Goal: Find specific page/section: Find specific page/section

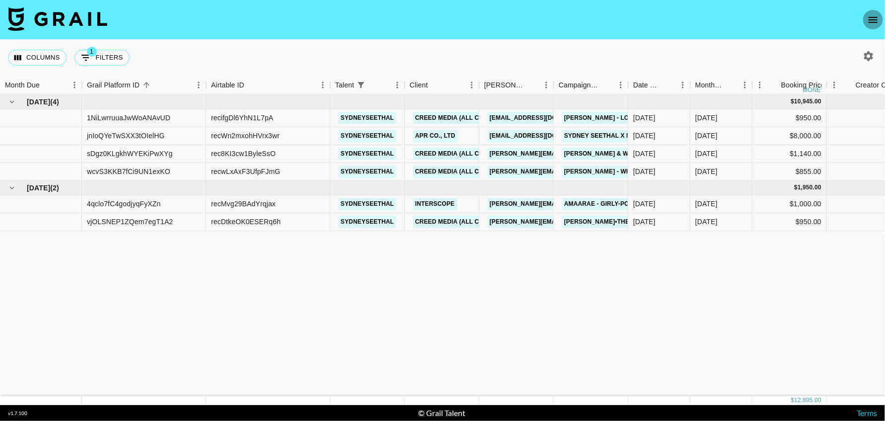
click at [867, 16] on icon "open drawer" at bounding box center [873, 20] width 12 height 12
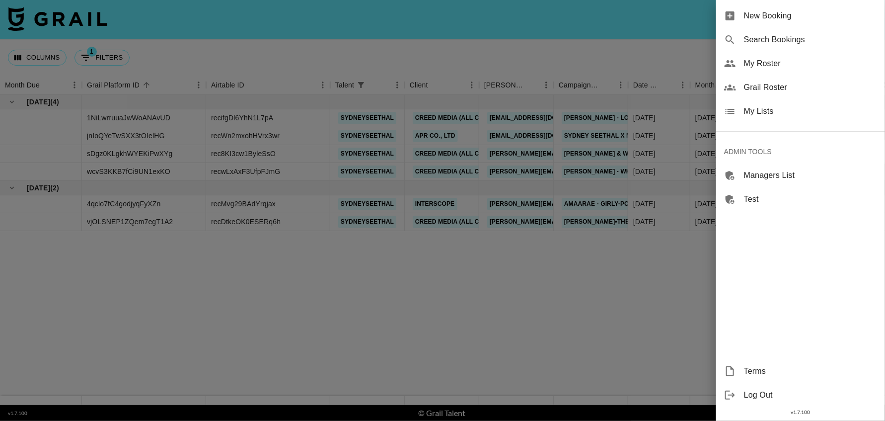
click at [758, 62] on span "My Roster" at bounding box center [810, 64] width 133 height 12
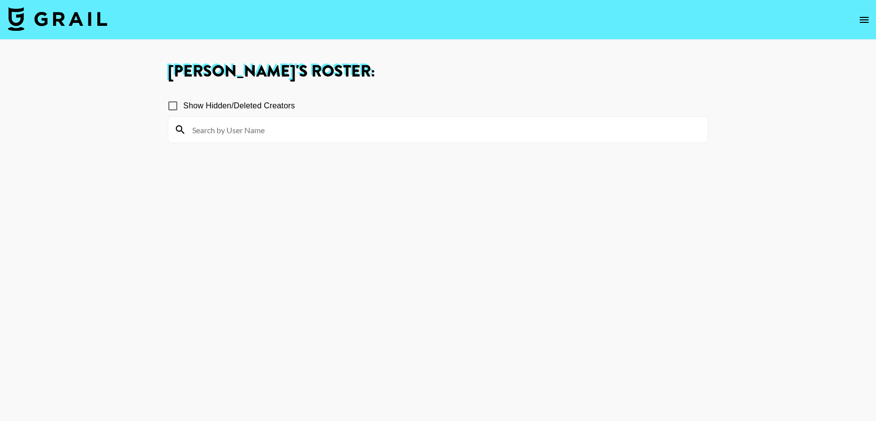
click at [862, 21] on icon "open drawer" at bounding box center [864, 20] width 12 height 12
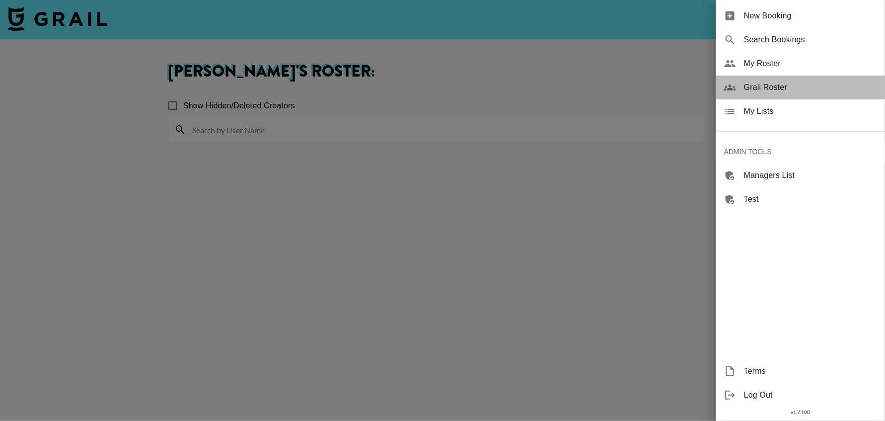
click at [769, 86] on span "Grail Roster" at bounding box center [810, 87] width 133 height 12
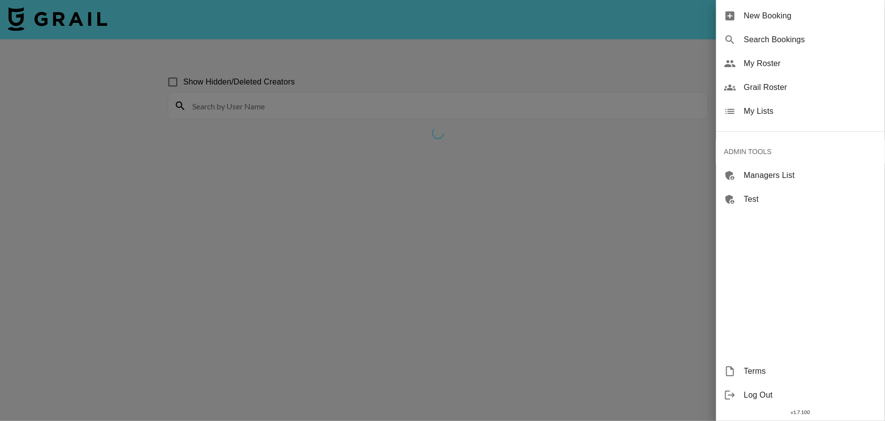
click at [431, 84] on div at bounding box center [442, 210] width 885 height 421
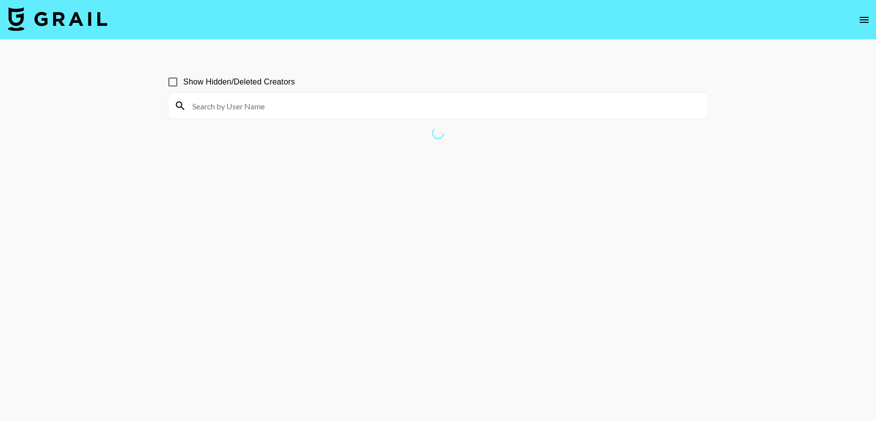
click at [487, 102] on input at bounding box center [444, 106] width 516 height 16
paste input "mantlesandmom"
type input "mantlesandmom"
click at [393, 109] on input "mantlesandmom" at bounding box center [444, 106] width 516 height 16
